Goal: Task Accomplishment & Management: Complete application form

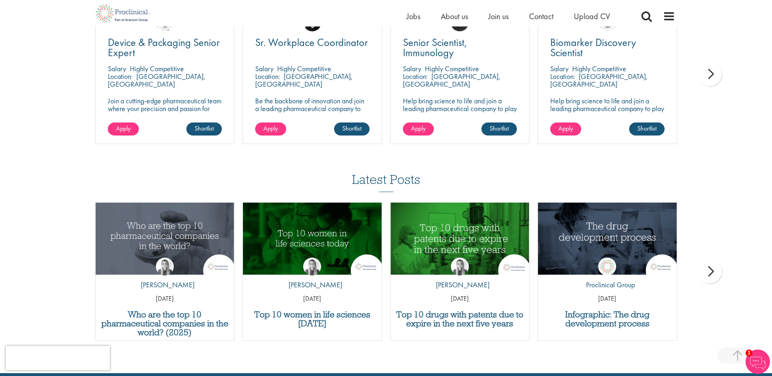
scroll to position [488, 0]
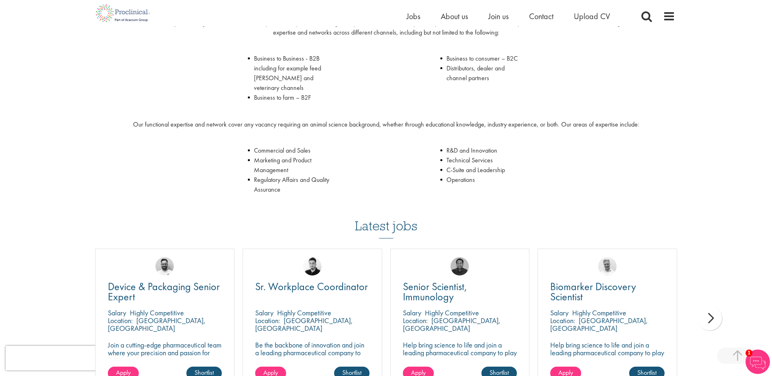
click at [711, 310] on div "next" at bounding box center [709, 318] width 24 height 24
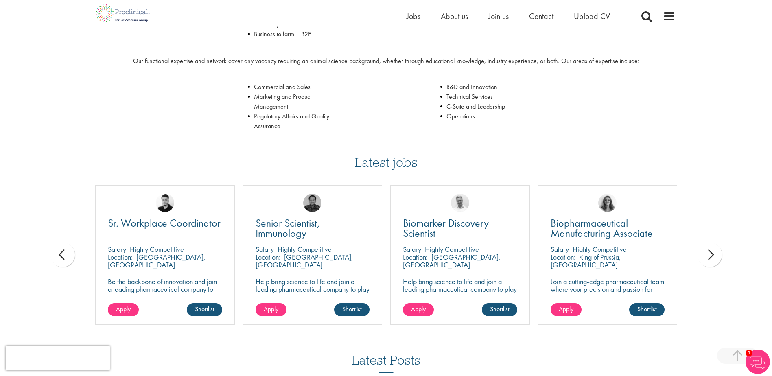
scroll to position [553, 0]
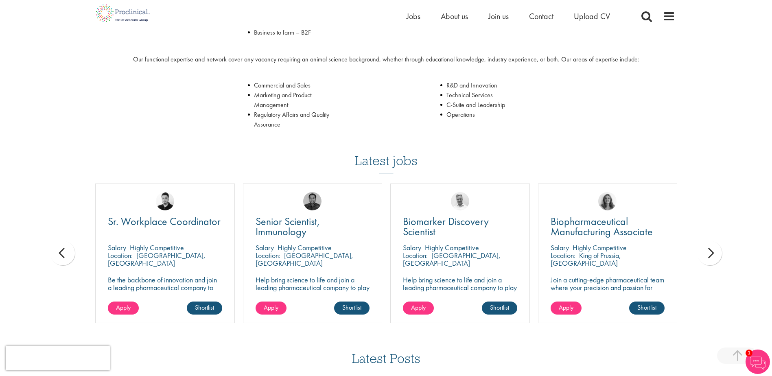
click at [705, 246] on div "next" at bounding box center [709, 253] width 24 height 24
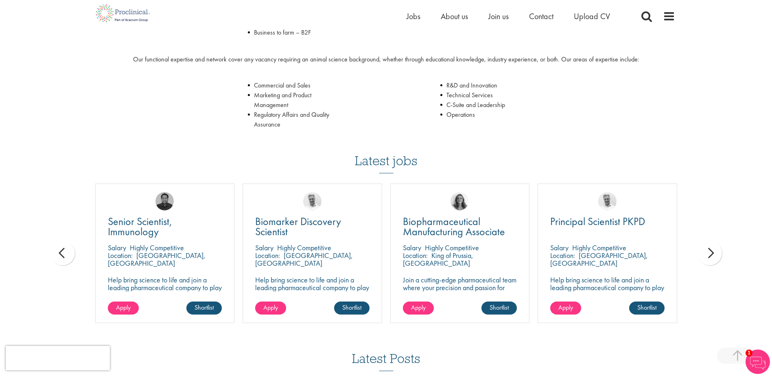
click at [705, 246] on div "next" at bounding box center [709, 253] width 24 height 24
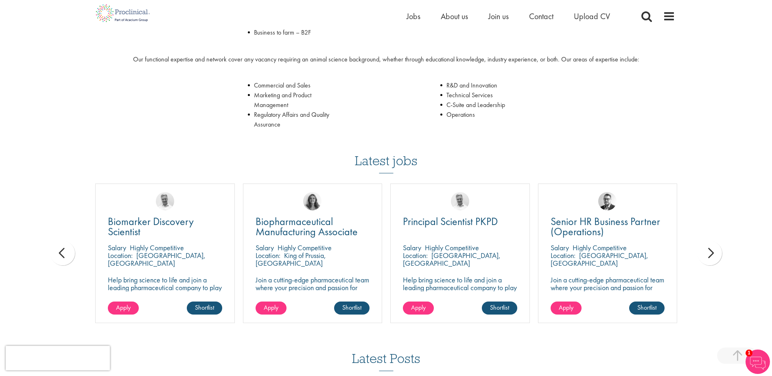
click at [705, 246] on div "next" at bounding box center [709, 253] width 24 height 24
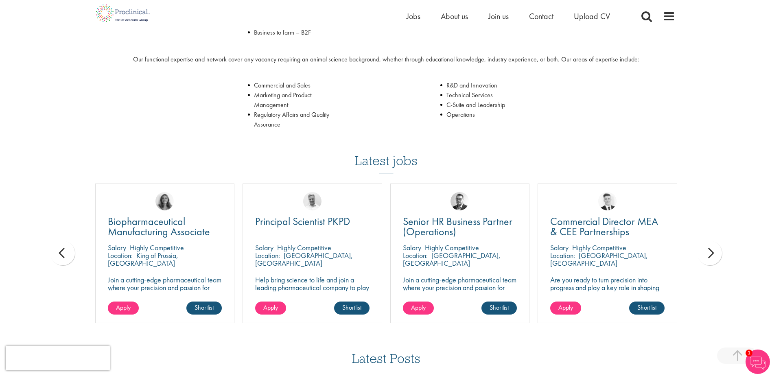
click at [705, 246] on div "next" at bounding box center [709, 253] width 24 height 24
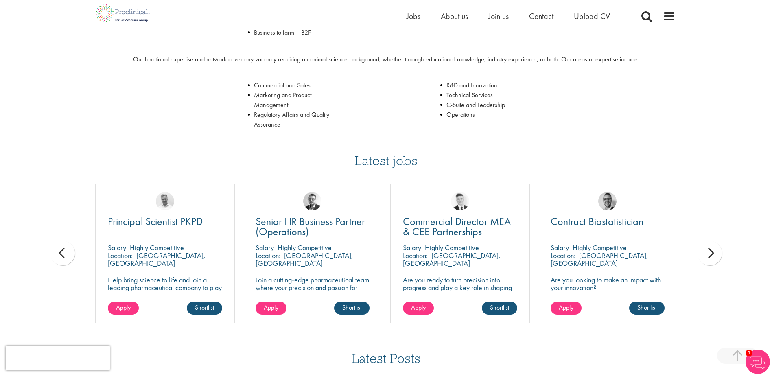
click at [707, 246] on div "next" at bounding box center [709, 253] width 24 height 24
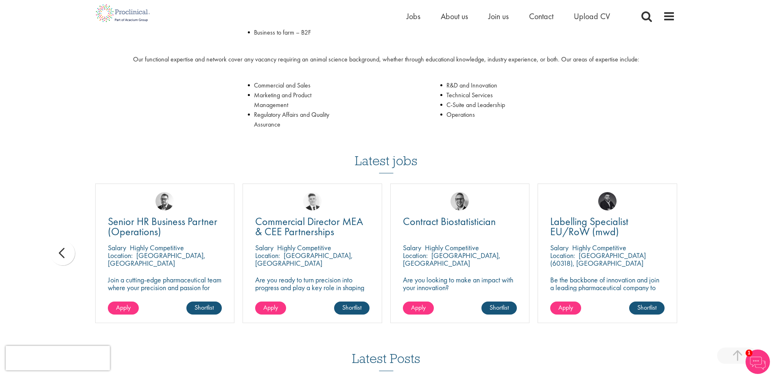
click at [54, 241] on div "prev" at bounding box center [62, 253] width 24 height 24
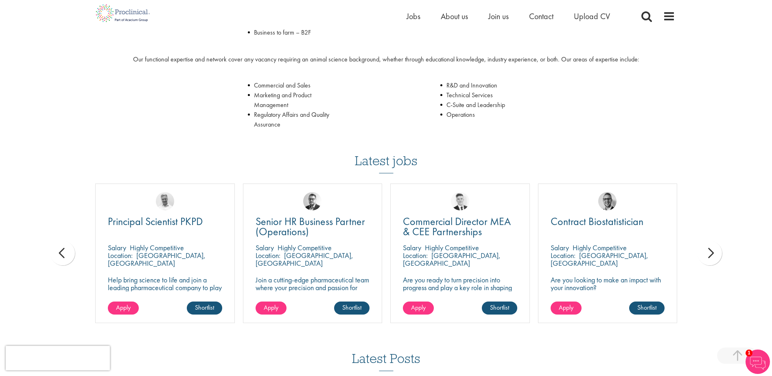
click at [59, 241] on div "prev" at bounding box center [62, 253] width 24 height 24
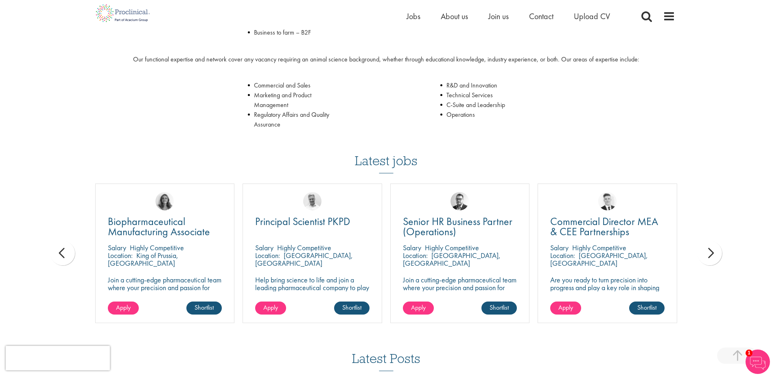
click at [61, 241] on div "prev" at bounding box center [62, 253] width 24 height 24
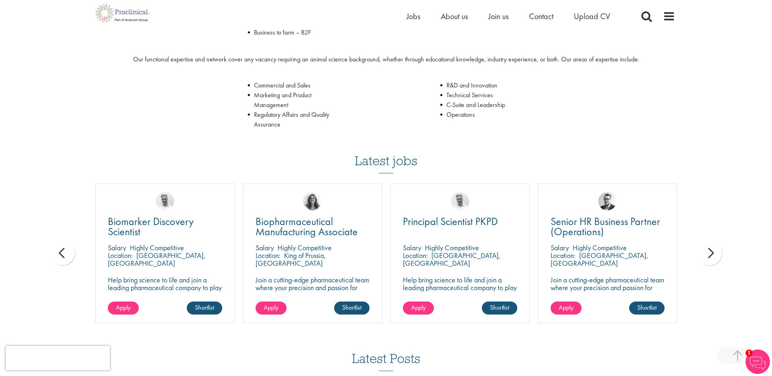
click at [61, 241] on div "prev" at bounding box center [62, 253] width 24 height 24
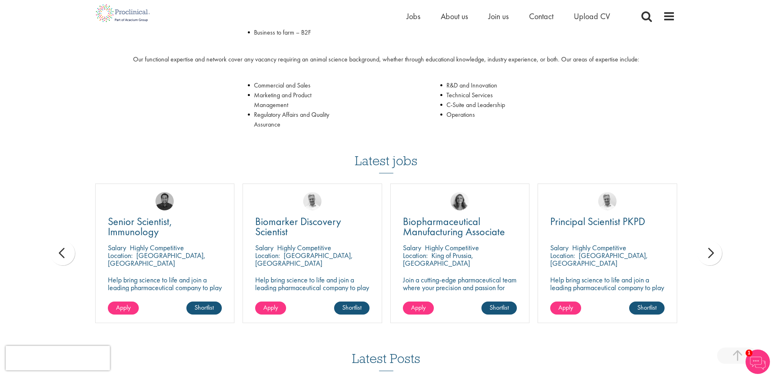
click at [61, 241] on div "prev" at bounding box center [62, 253] width 24 height 24
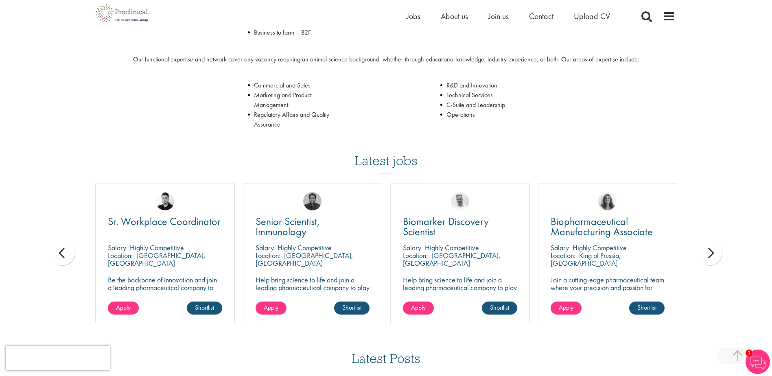
click at [61, 241] on div "prev" at bounding box center [62, 253] width 24 height 24
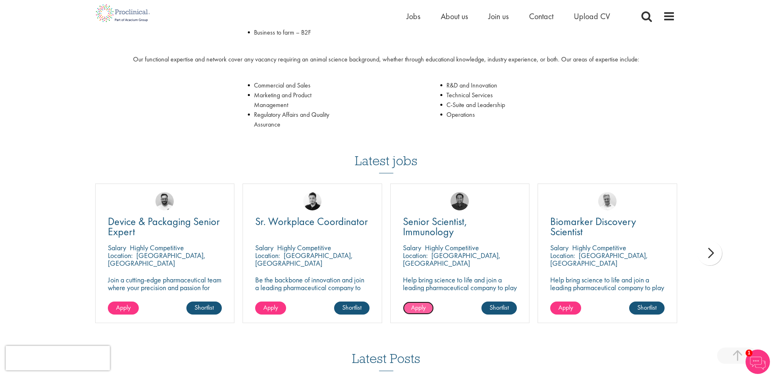
click at [411, 303] on span "Apply" at bounding box center [418, 307] width 15 height 9
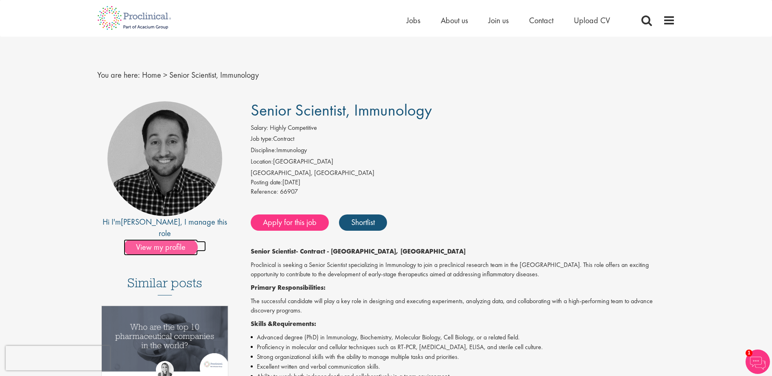
click at [151, 239] on span "View my profile" at bounding box center [161, 247] width 74 height 16
click at [409, 21] on span "Jobs" at bounding box center [413, 20] width 14 height 11
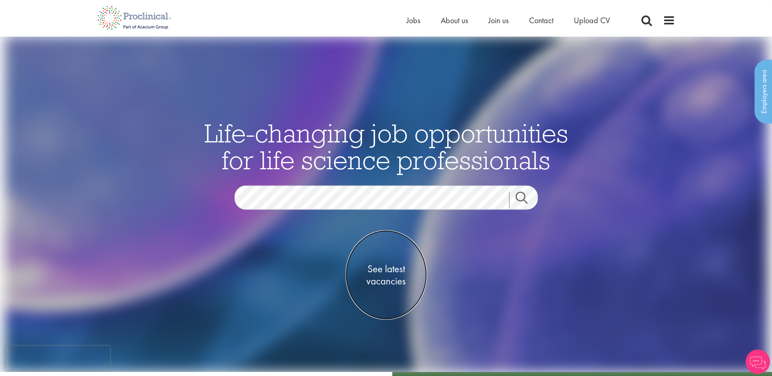
click at [391, 273] on span "See latest vacancies" at bounding box center [385, 275] width 81 height 24
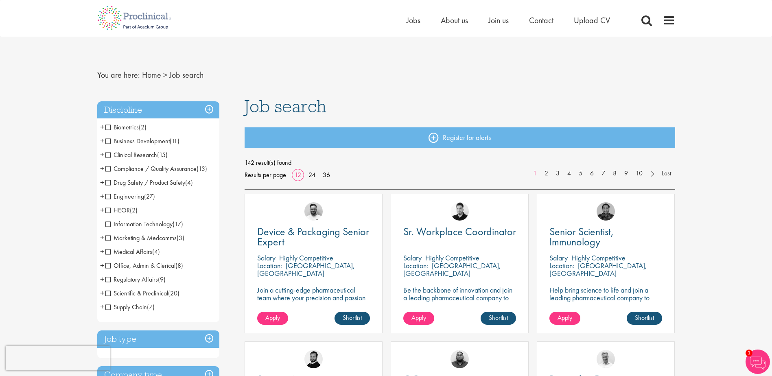
click at [109, 182] on span "Drug Safety / Product Safety" at bounding box center [145, 182] width 80 height 9
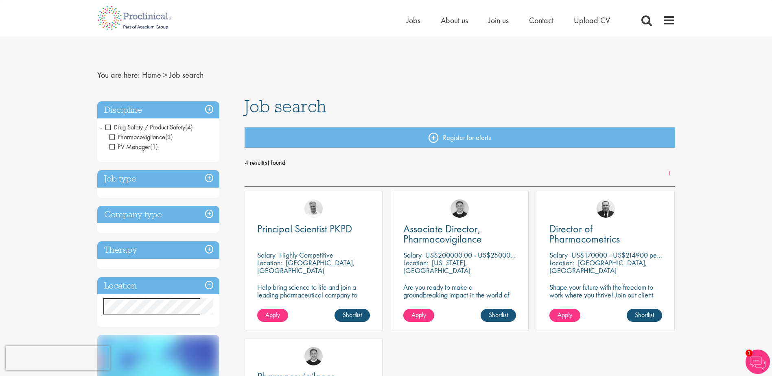
scroll to position [244, 0]
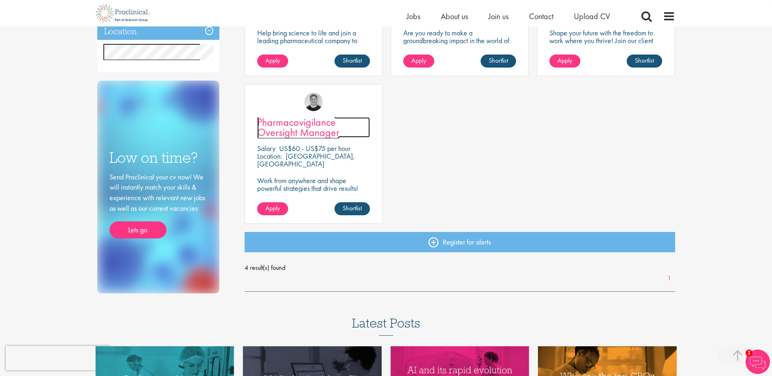
click at [303, 131] on span "Pharmacovigilance Oversight Manager" at bounding box center [298, 127] width 82 height 24
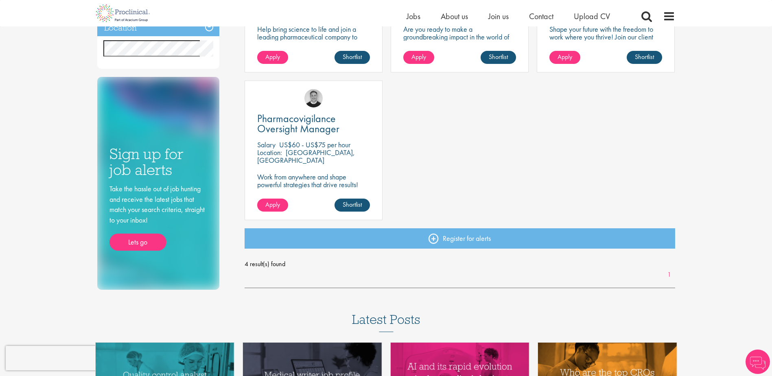
scroll to position [4, 0]
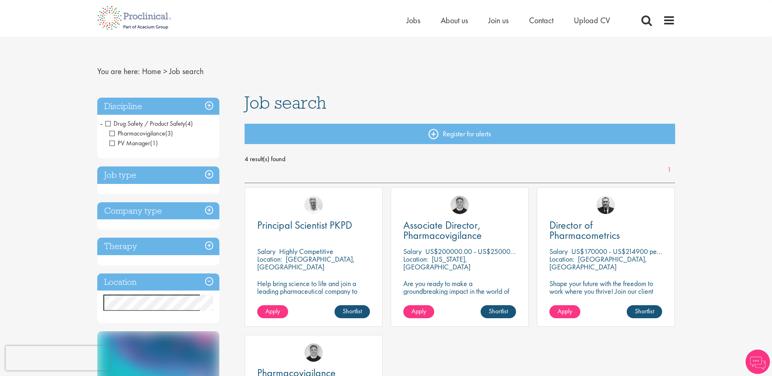
click at [205, 177] on h3 "Job type" at bounding box center [158, 174] width 122 height 17
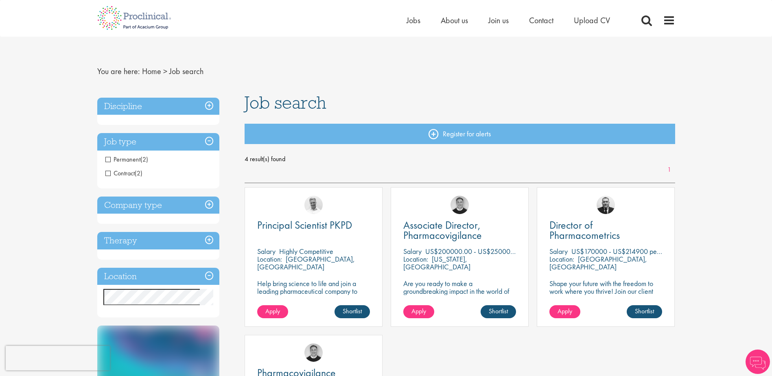
click at [210, 144] on h3 "Job type" at bounding box center [158, 141] width 122 height 17
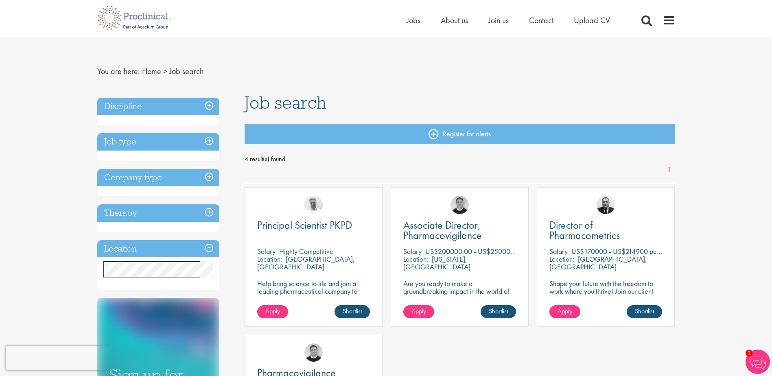
click at [211, 102] on h3 "Discipline" at bounding box center [158, 106] width 122 height 17
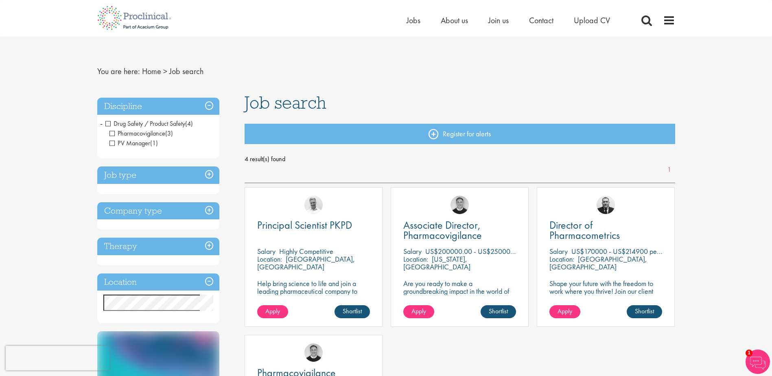
click at [109, 125] on span "Drug Safety / Product Safety" at bounding box center [145, 123] width 80 height 9
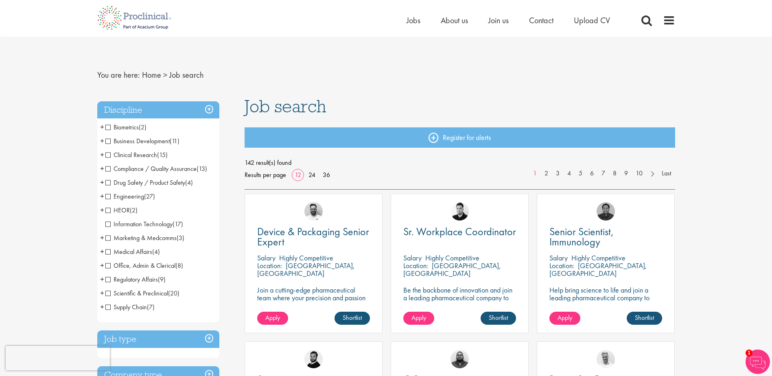
click at [107, 293] on span "Scientific & Preclinical" at bounding box center [136, 293] width 63 height 9
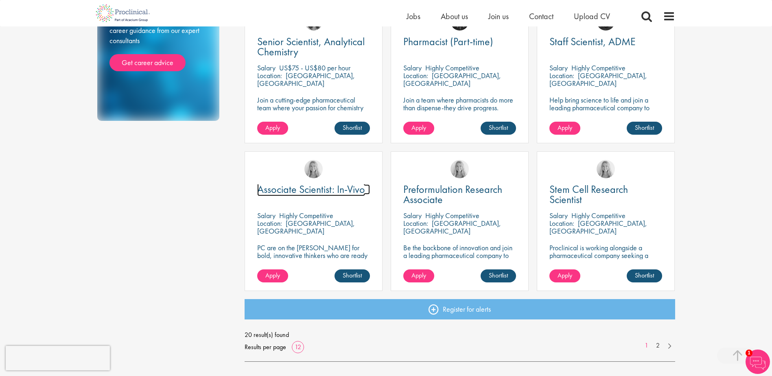
scroll to position [488, 0]
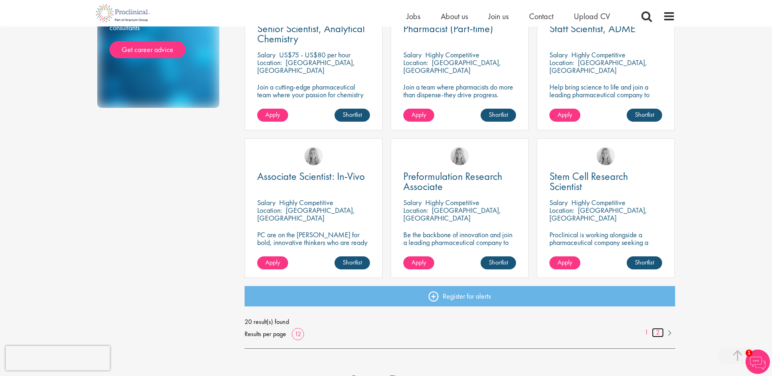
click at [658, 331] on link "2" at bounding box center [658, 332] width 12 height 9
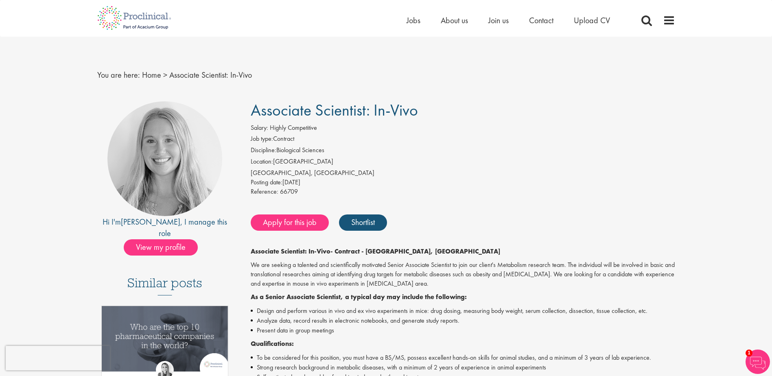
scroll to position [244, 0]
